Goal: Task Accomplishment & Management: Use online tool/utility

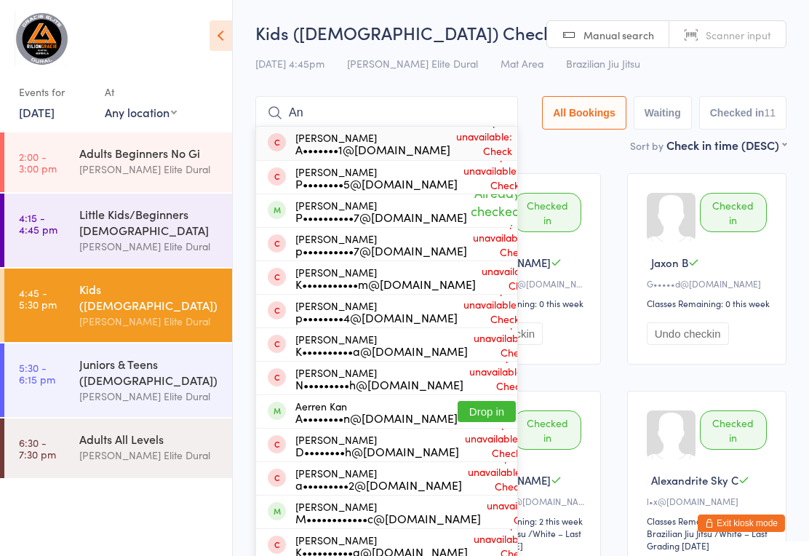
type input "An"
click at [297, 207] on div "[PERSON_NAME] P••••••••••7@[DOMAIN_NAME]" at bounding box center [381, 210] width 172 height 23
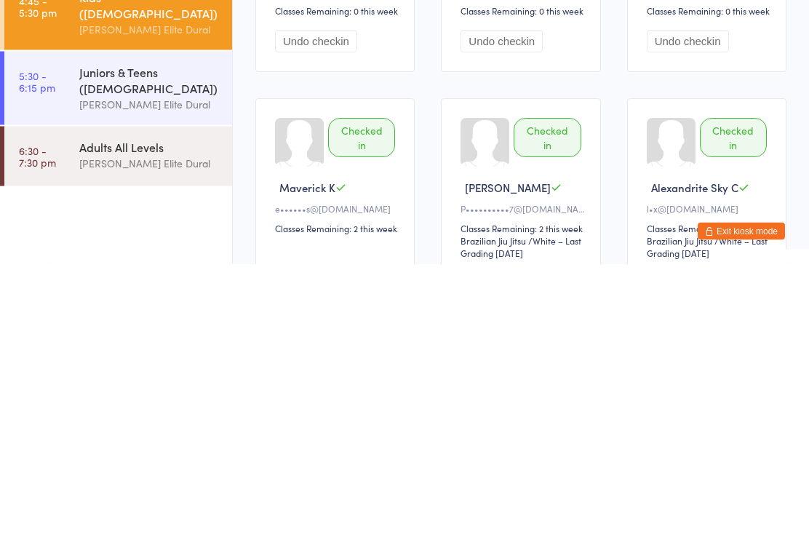
click at [726, 514] on button "Exit kiosk mode" at bounding box center [741, 522] width 87 height 17
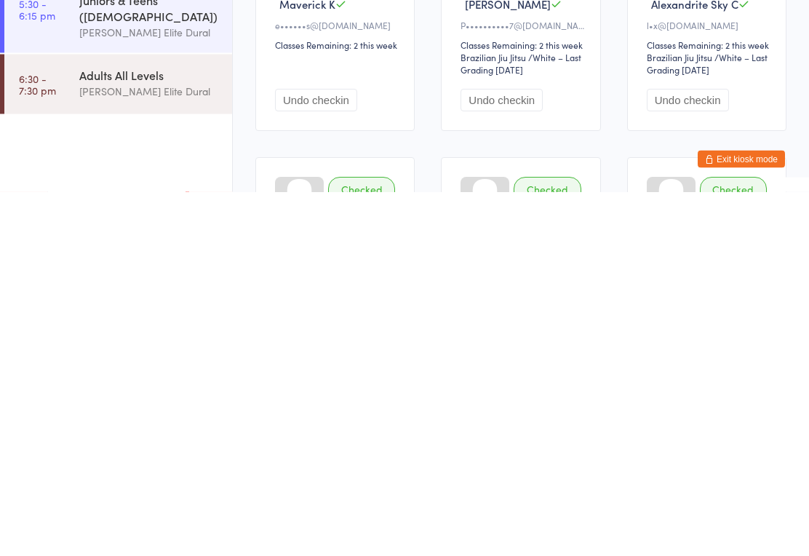
scroll to position [620, 0]
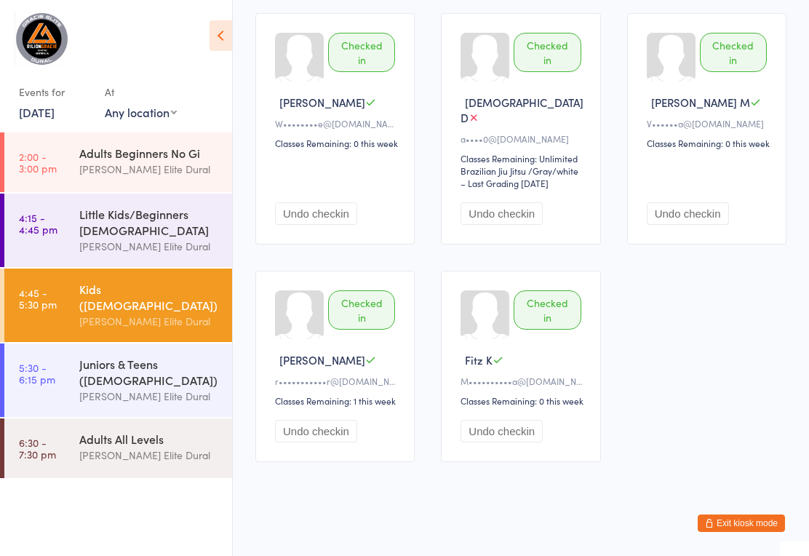
click at [547, 324] on div "Checked in" at bounding box center [547, 309] width 67 height 39
click at [496, 442] on button "Undo checkin" at bounding box center [501, 431] width 82 height 23
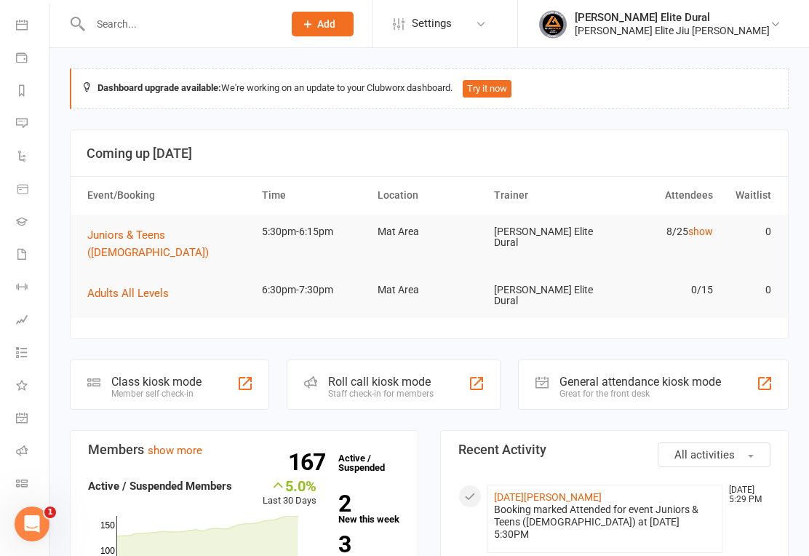
scroll to position [129, 1]
click at [17, 487] on icon at bounding box center [22, 483] width 12 height 12
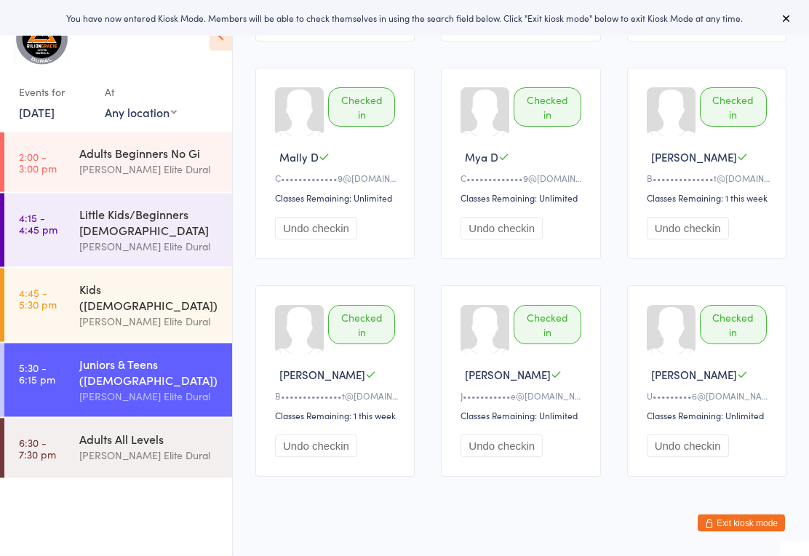
scroll to position [843, 0]
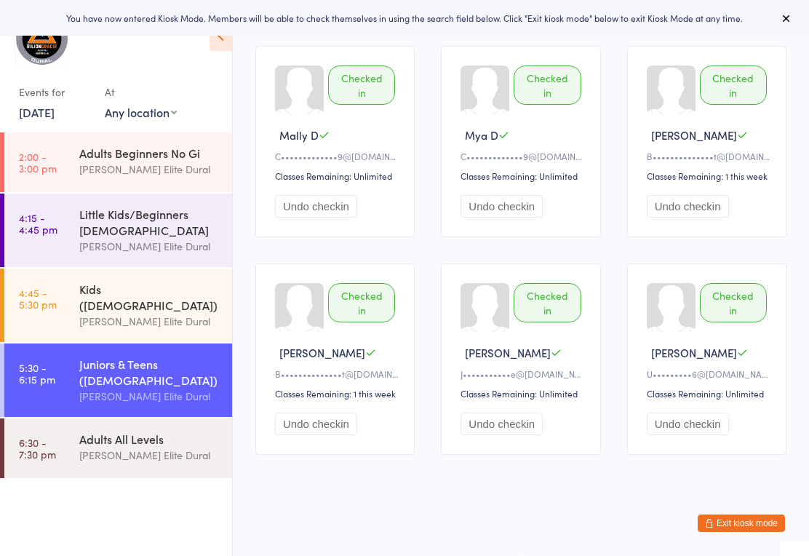
click at [68, 437] on link "6:30 - 7:30 pm Adults All Levels Gracie Elite Dural" at bounding box center [118, 448] width 228 height 60
